Goal: Information Seeking & Learning: Learn about a topic

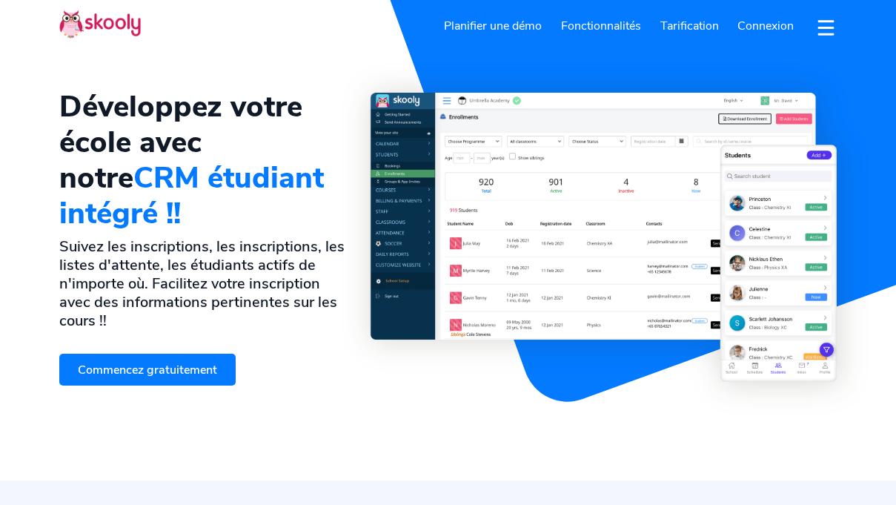
select select "fr"
select select "60"
select select "[GEOGRAPHIC_DATA]"
select select "[GEOGRAPHIC_DATA]/Kuala_Lumpur"
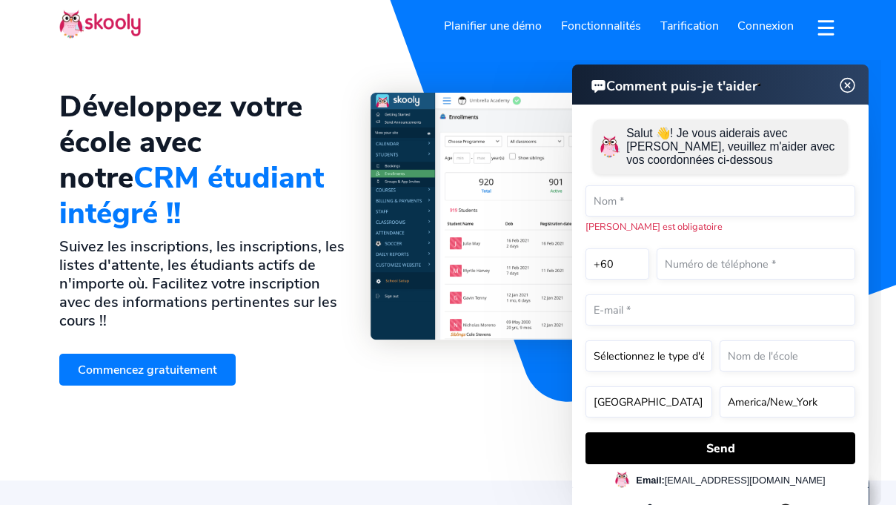
click at [847, 84] on img at bounding box center [848, 85] width 28 height 19
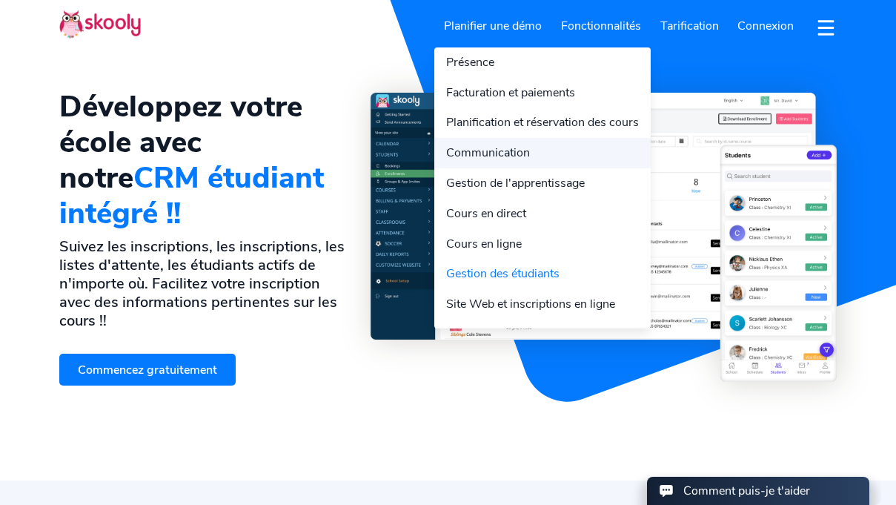
click at [500, 151] on link "Communication" at bounding box center [542, 153] width 216 height 30
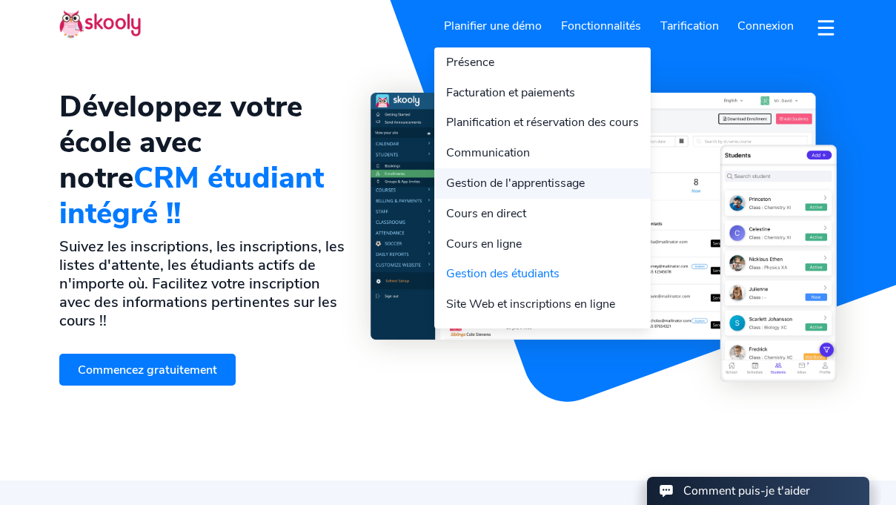
click at [494, 182] on link "Gestion de l'apprentissage" at bounding box center [542, 183] width 216 height 30
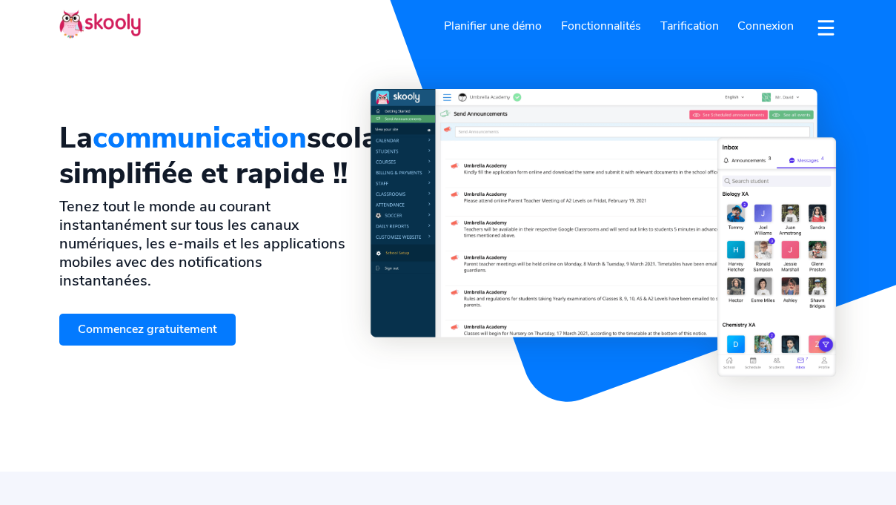
select select "fr"
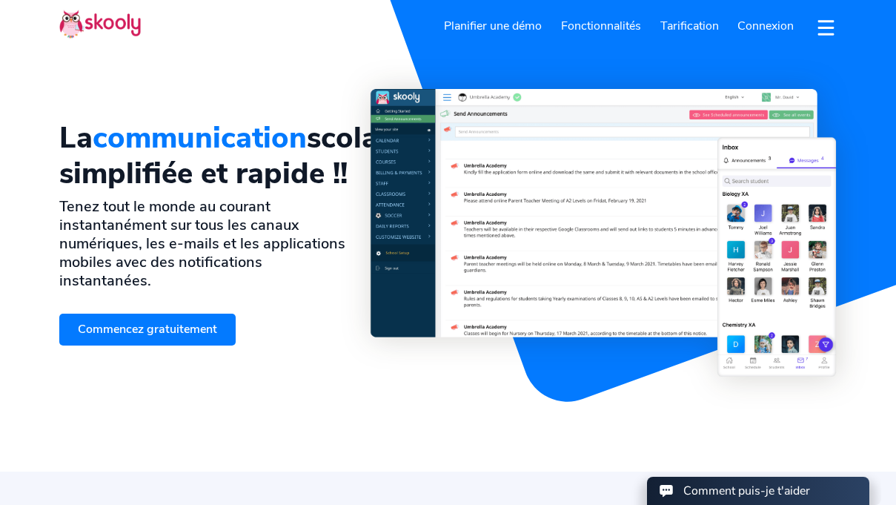
select select "60"
select select "[GEOGRAPHIC_DATA]"
select select "[GEOGRAPHIC_DATA]/Kuala_Lumpur"
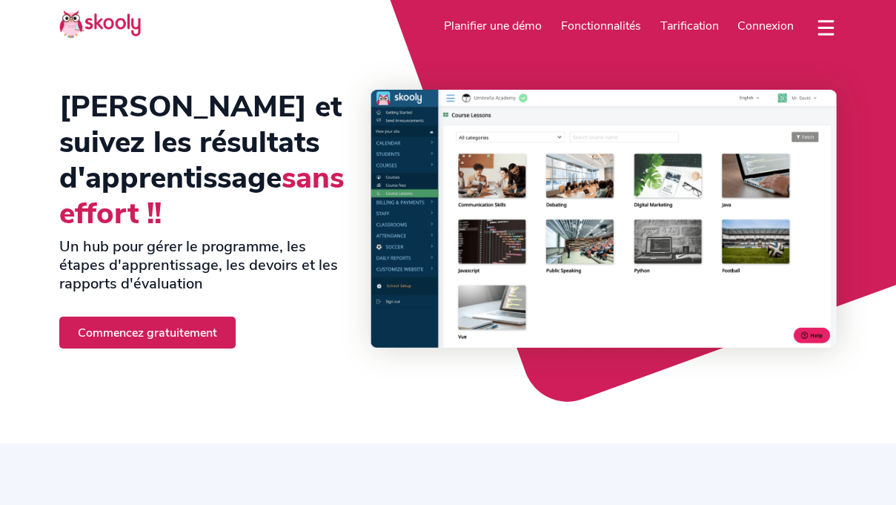
select select "fr"
select select "60"
select select "[GEOGRAPHIC_DATA]"
select select "[GEOGRAPHIC_DATA]/Kuala_Lumpur"
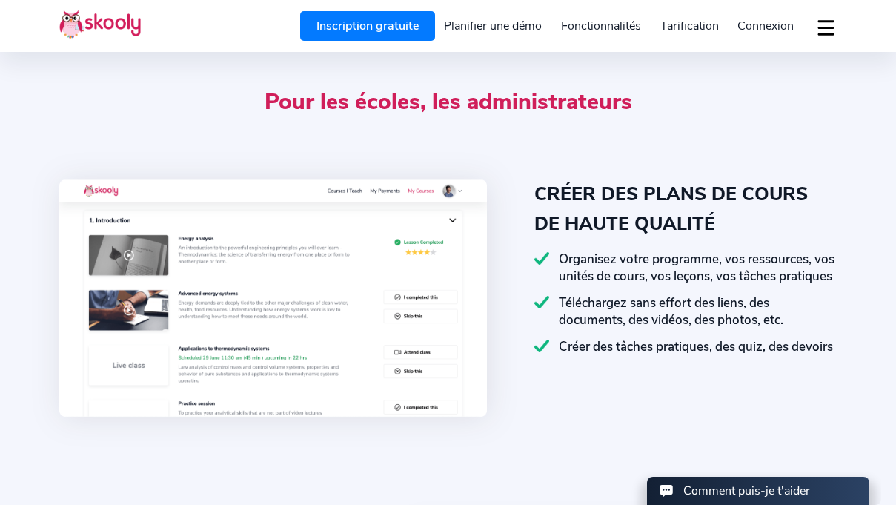
scroll to position [432, 0]
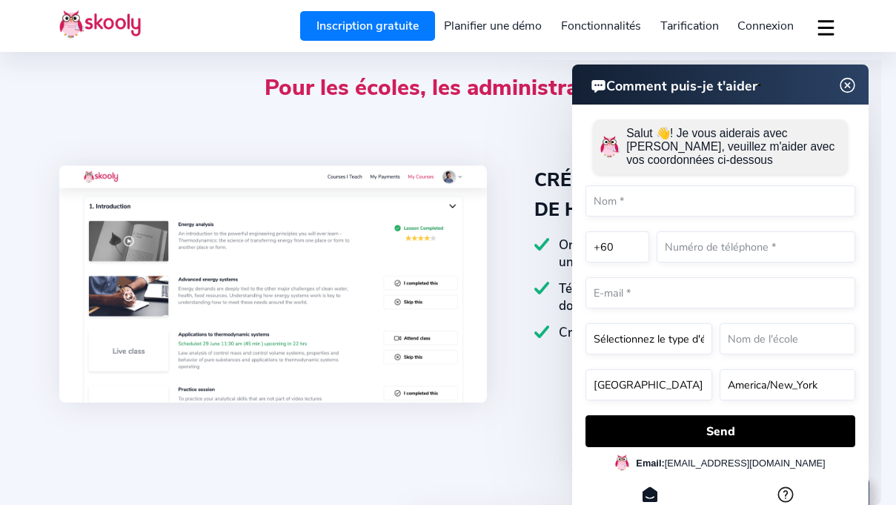
click at [850, 90] on img at bounding box center [848, 85] width 28 height 19
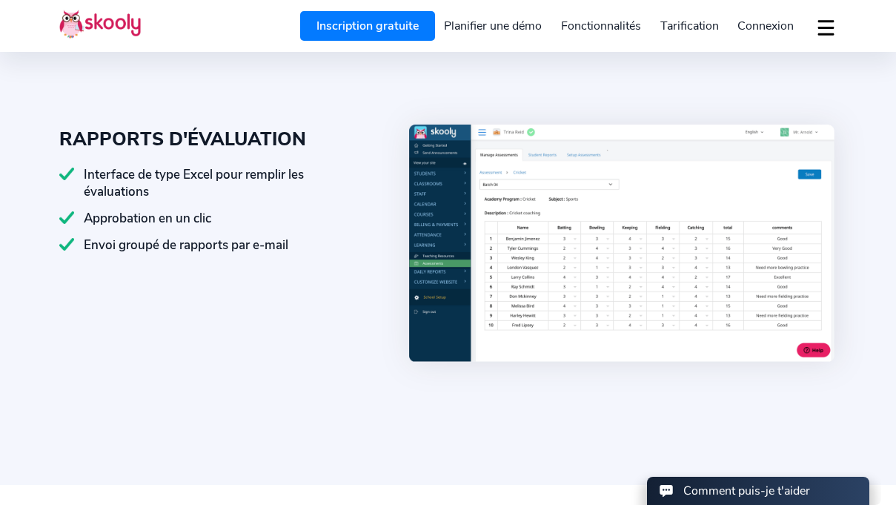
scroll to position [822, 0]
